Goal: Task Accomplishment & Management: Use online tool/utility

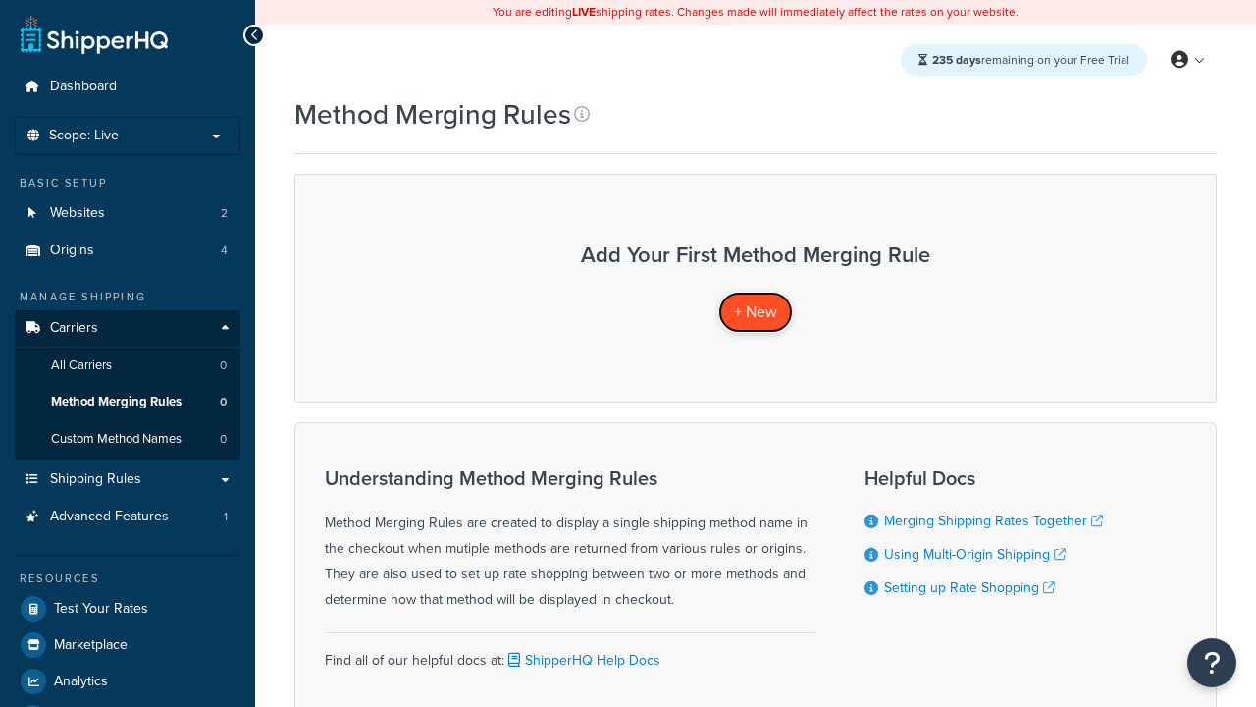
click at [756, 311] on span "+ New" at bounding box center [755, 311] width 43 height 23
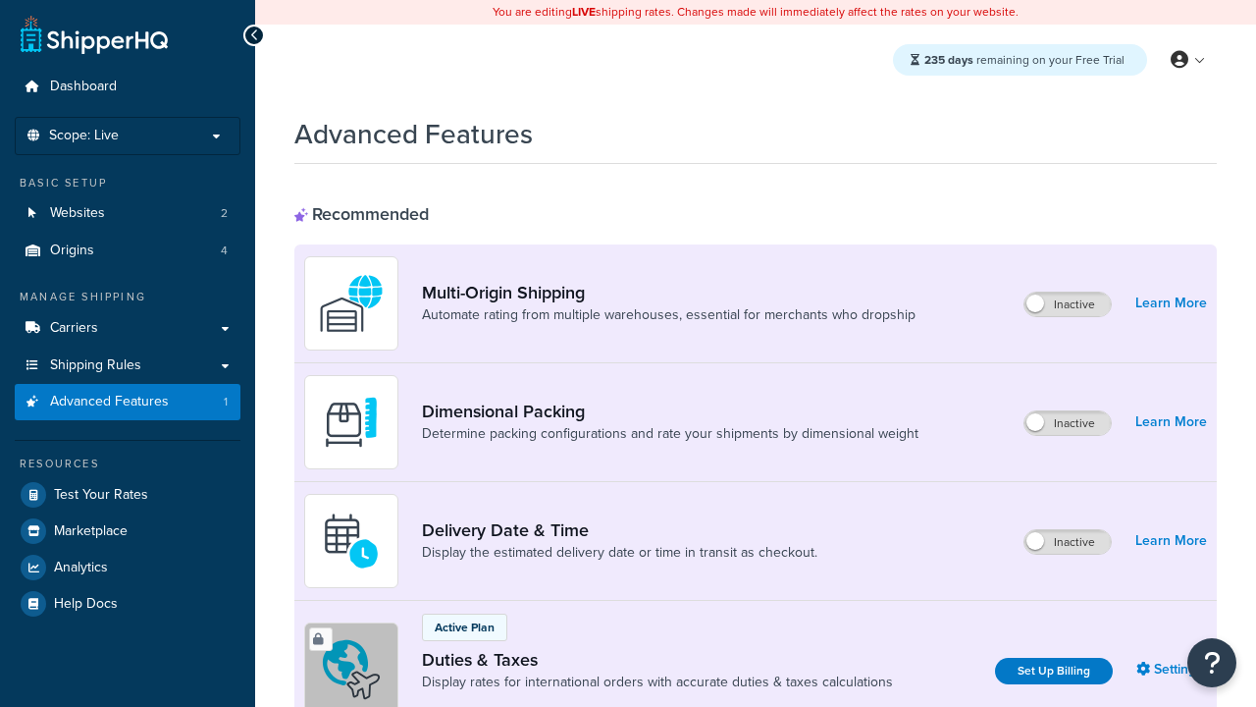
scroll to position [873, 0]
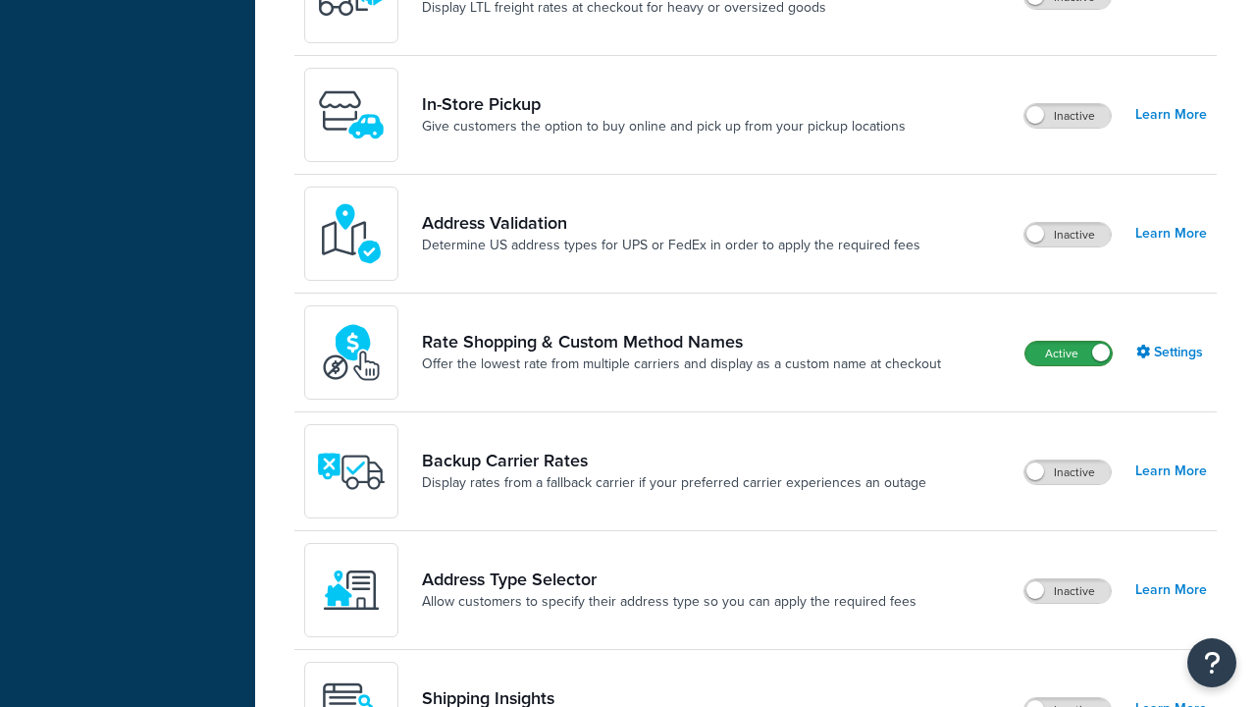
click at [1069, 353] on label "Active" at bounding box center [1068, 354] width 86 height 24
